Goal: Task Accomplishment & Management: Manage account settings

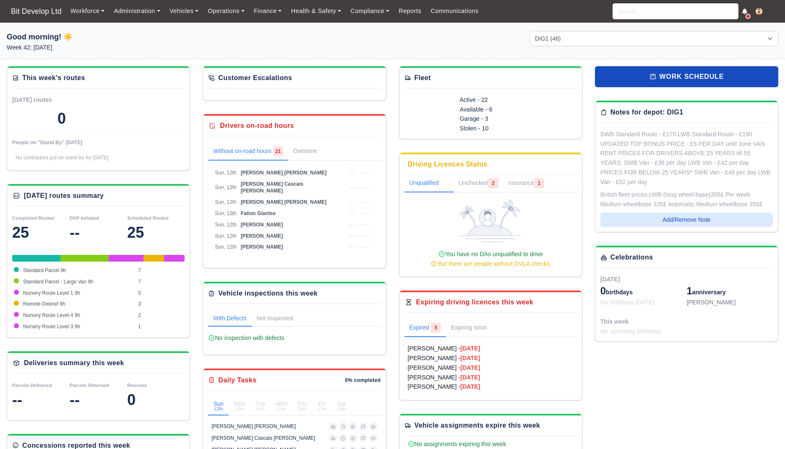
select select "2"
click at [685, 15] on input "search" at bounding box center [675, 11] width 126 height 16
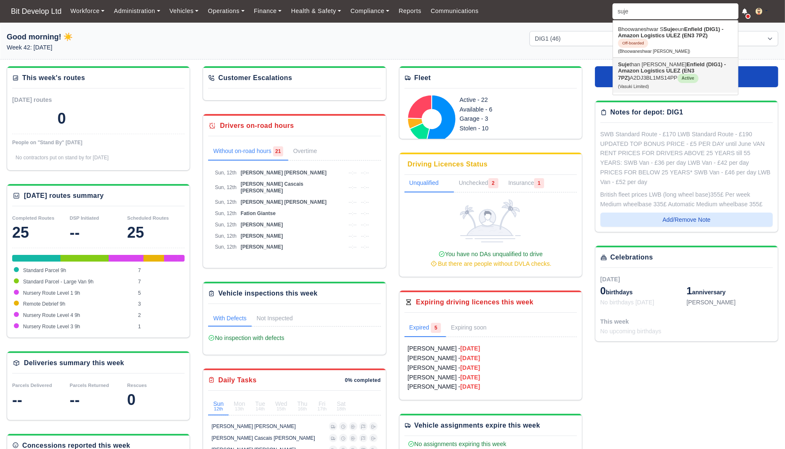
click at [661, 64] on link "Suje than Sivakumar Enfield (DIG1) - Amazon Logistics ULEZ (EN3 7PZ) A2DJ3BL1MS…" at bounding box center [675, 75] width 125 height 35
type input "[PERSON_NAME]"
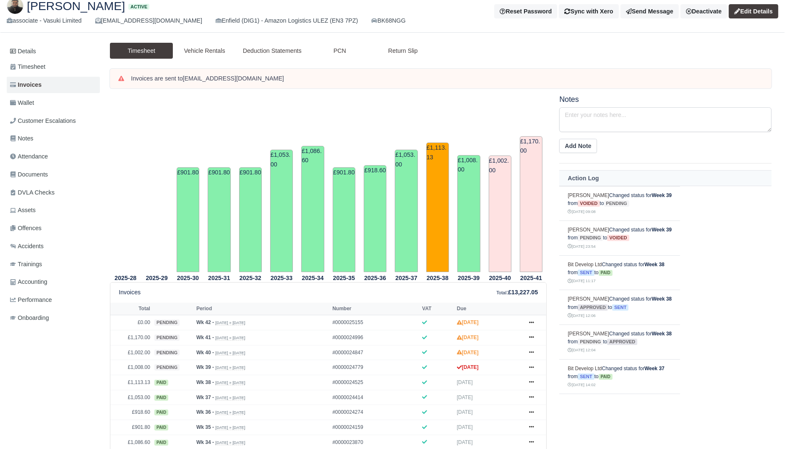
scroll to position [49, 0]
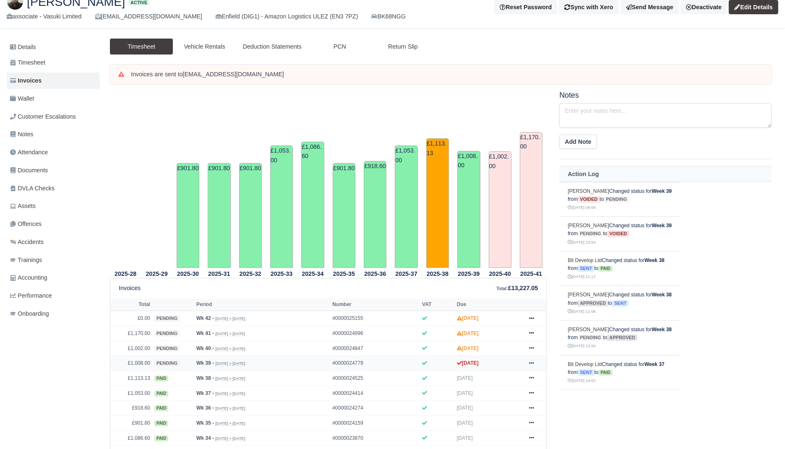
click at [531, 361] on icon at bounding box center [531, 363] width 5 height 5
click at [521, 261] on link "Show Invoice" at bounding box center [499, 261] width 75 height 18
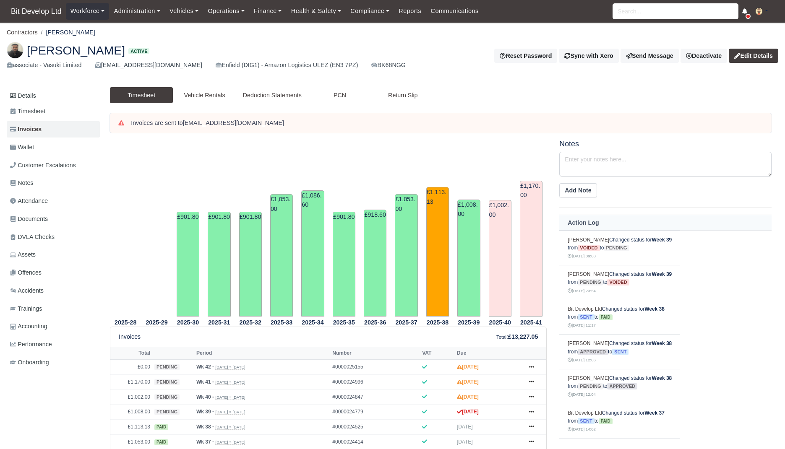
scroll to position [68, 0]
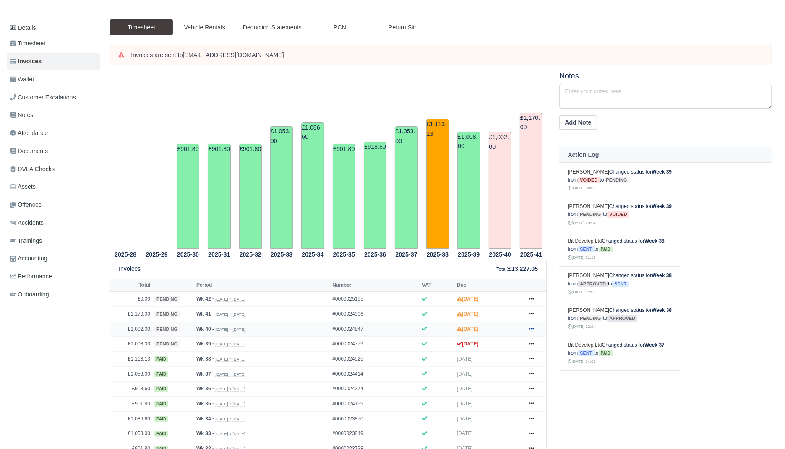
click at [529, 330] on link at bounding box center [531, 329] width 13 height 10
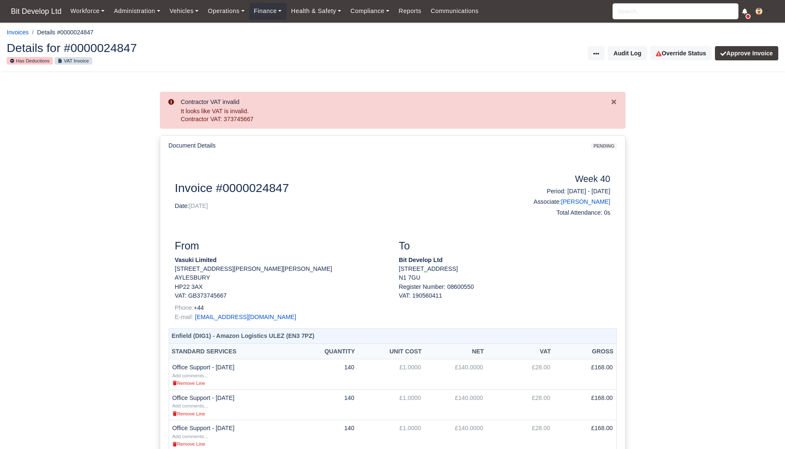
scroll to position [424, 0]
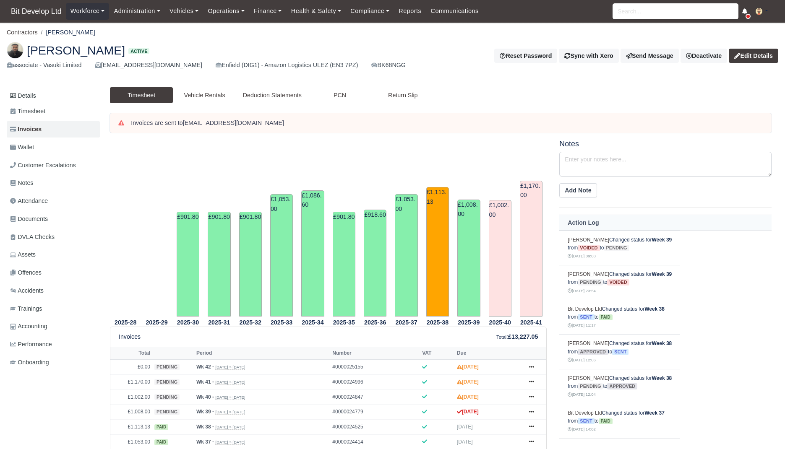
scroll to position [67, 0]
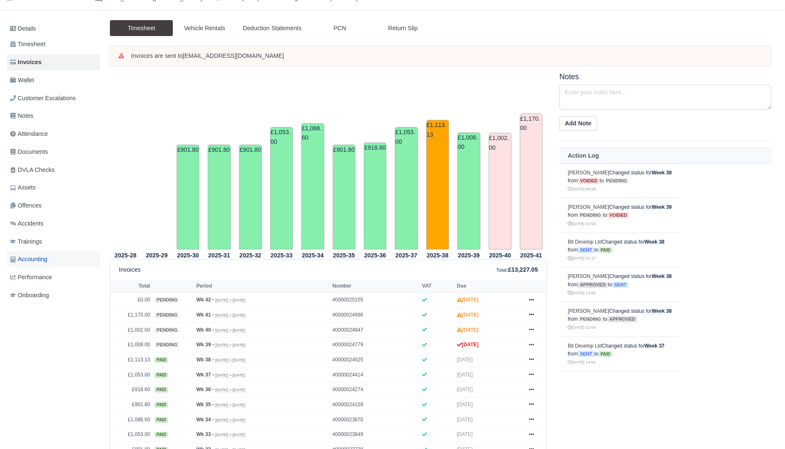
click at [55, 263] on link "Accounting" at bounding box center [53, 259] width 93 height 16
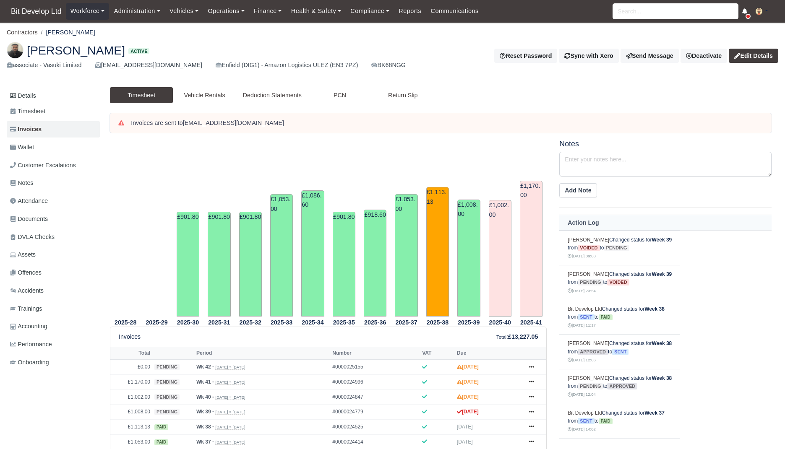
scroll to position [67, 0]
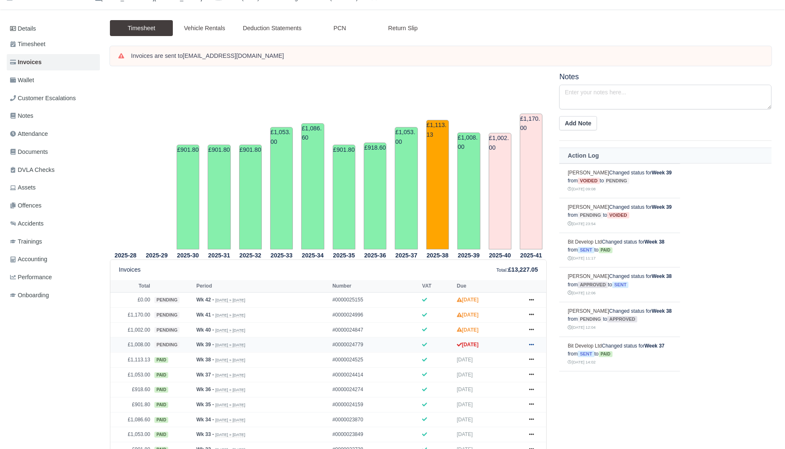
click at [532, 340] on link at bounding box center [531, 345] width 13 height 10
click at [520, 241] on link "Show Invoice" at bounding box center [499, 242] width 75 height 18
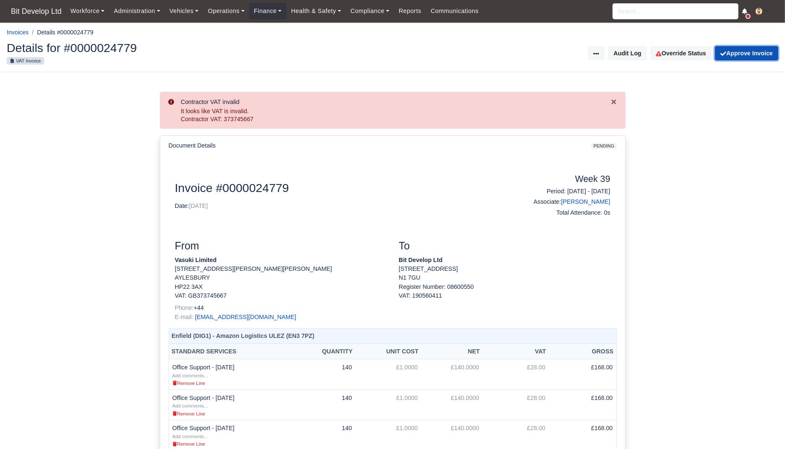
click at [732, 55] on button "Approve Invoice" at bounding box center [746, 53] width 63 height 14
